Goal: Transaction & Acquisition: Book appointment/travel/reservation

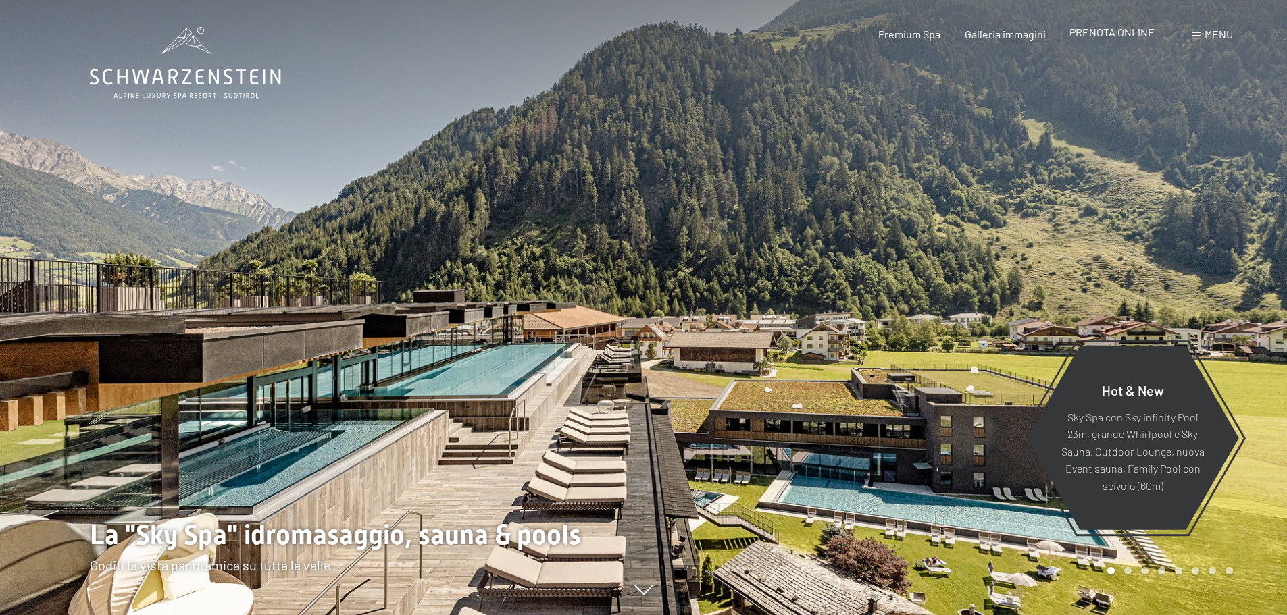
click at [1105, 36] on span "PRENOTA ONLINE" at bounding box center [1111, 32] width 85 height 13
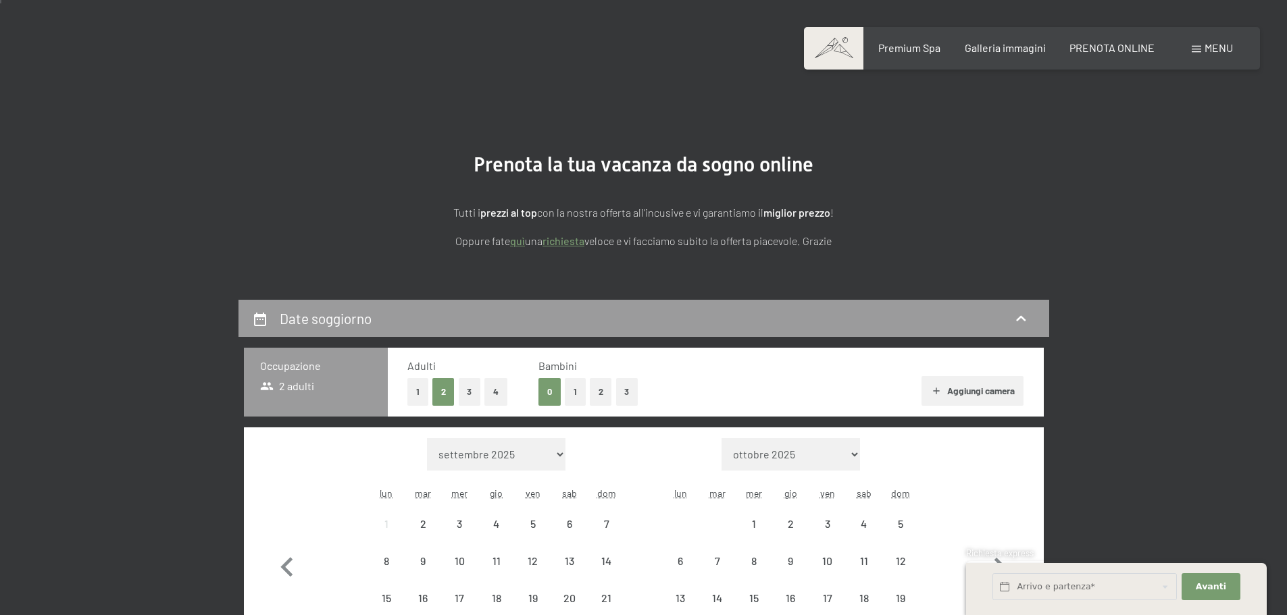
scroll to position [203, 0]
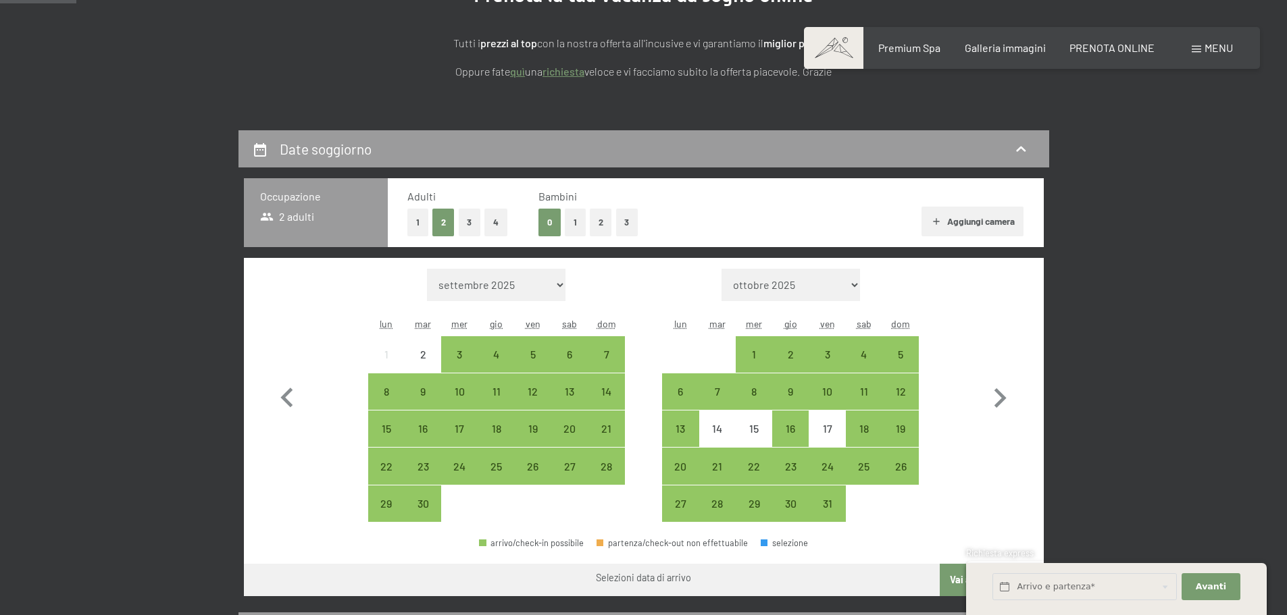
click at [534, 353] on span "Consenso marketing*" at bounding box center [565, 347] width 102 height 14
click at [507, 353] on input "Consenso marketing*" at bounding box center [501, 347] width 14 height 14
click at [533, 346] on span "Consenso marketing*" at bounding box center [565, 347] width 102 height 14
click at [507, 346] on input "Consenso marketing*" at bounding box center [501, 347] width 14 height 14
click at [536, 353] on span "Consenso marketing*" at bounding box center [565, 347] width 102 height 14
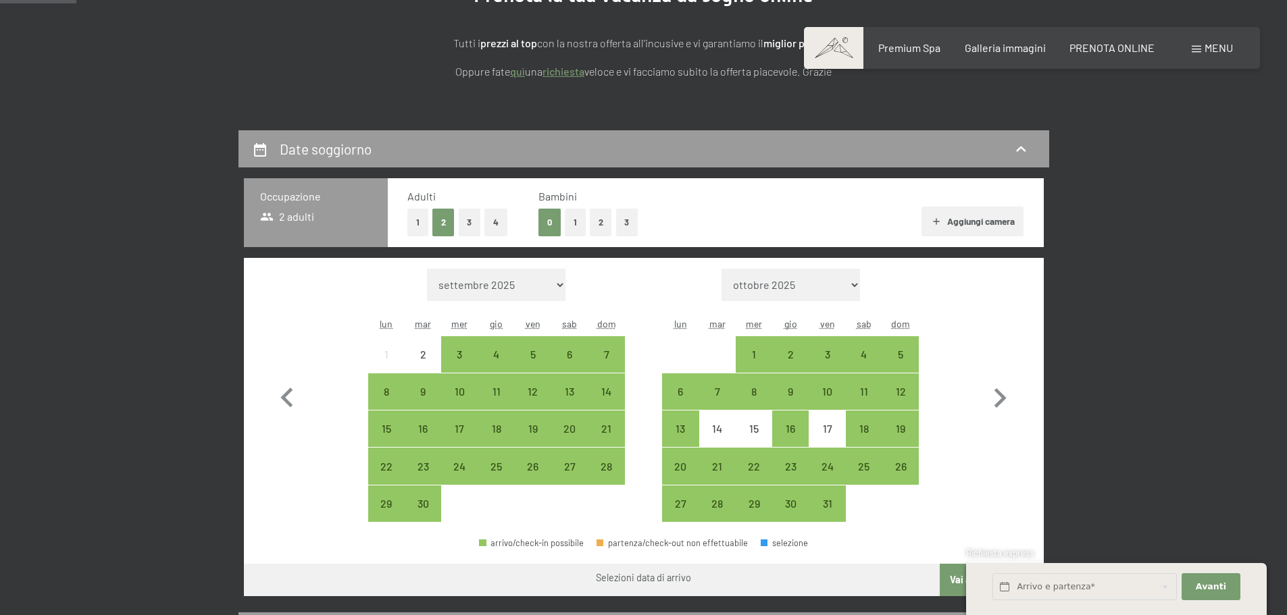
click at [507, 353] on input "Consenso marketing*" at bounding box center [501, 347] width 14 height 14
checkbox input "false"
click at [532, 355] on div "5" at bounding box center [533, 366] width 34 height 34
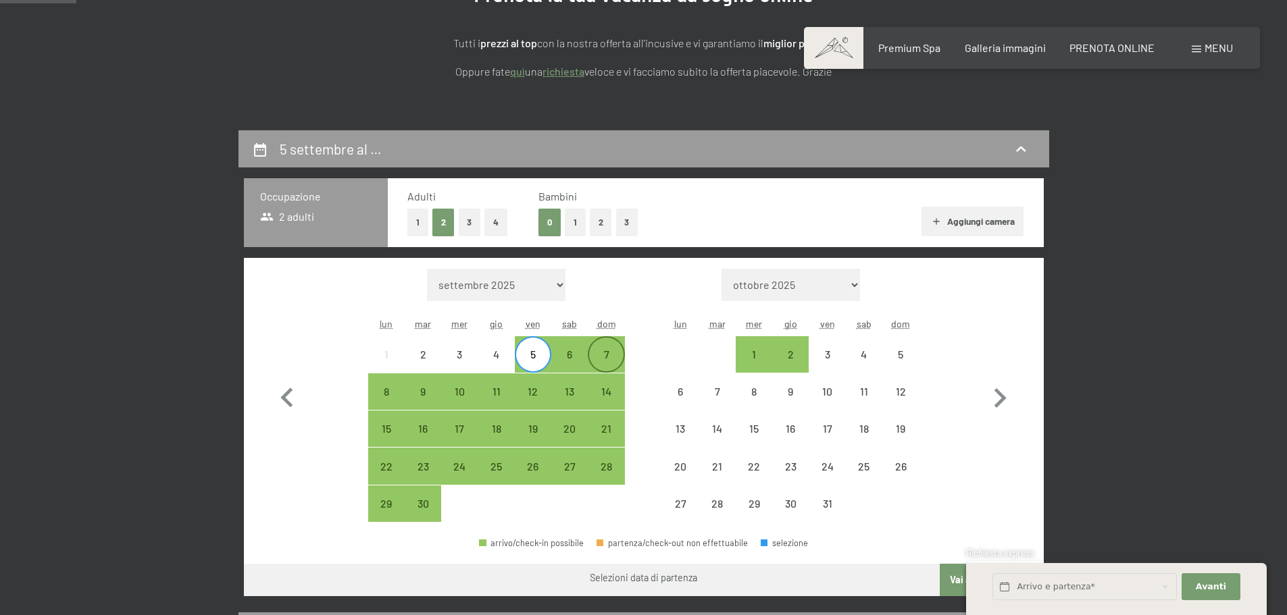
click at [603, 357] on div "7" at bounding box center [606, 366] width 34 height 34
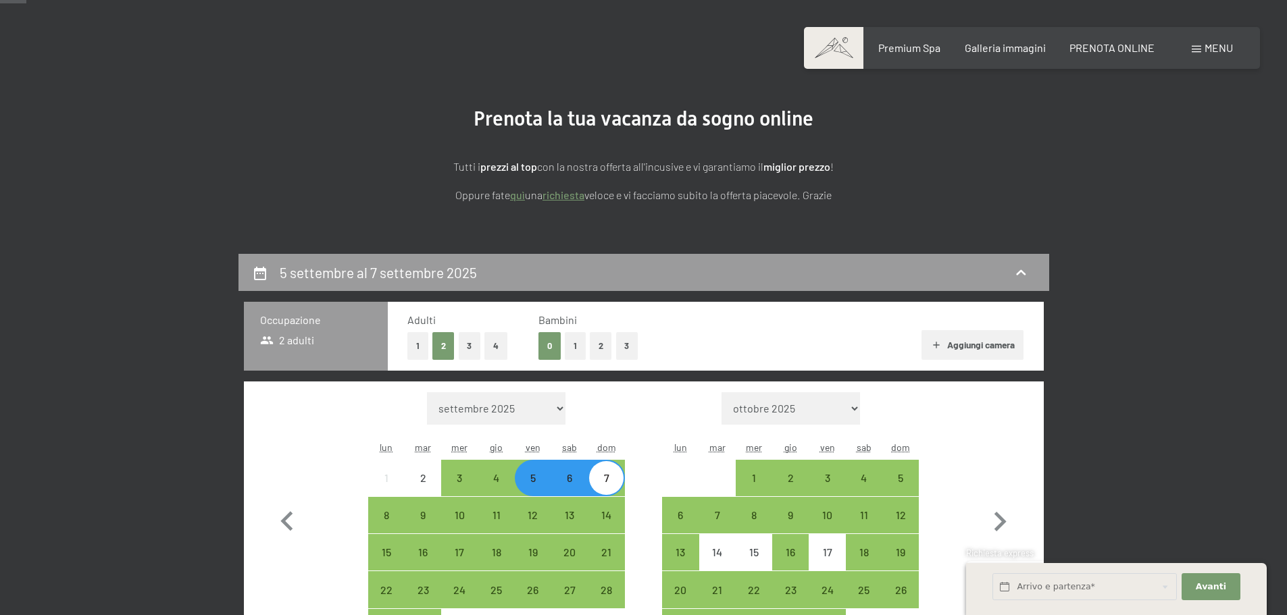
scroll to position [68, 0]
